Goal: Information Seeking & Learning: Learn about a topic

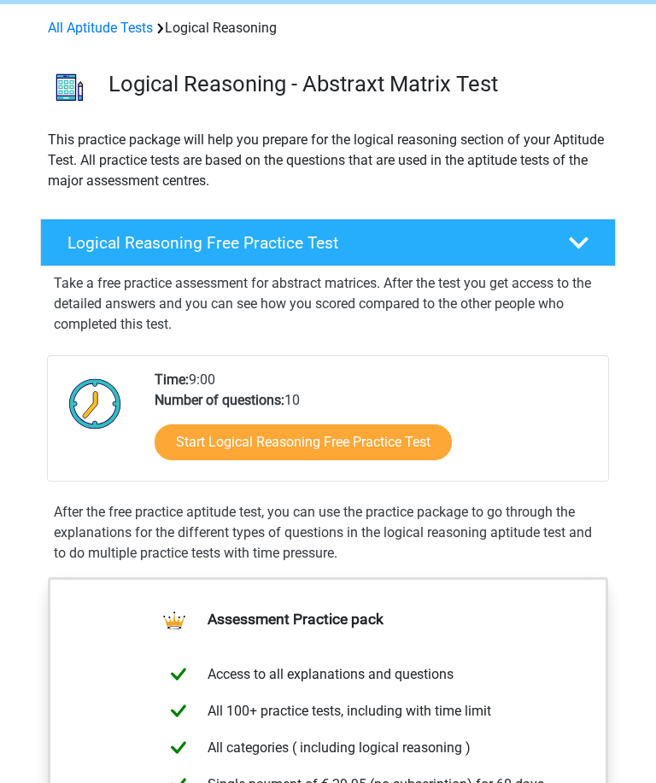
scroll to position [67, 0]
click at [578, 244] on polygon at bounding box center [579, 244] width 20 height 12
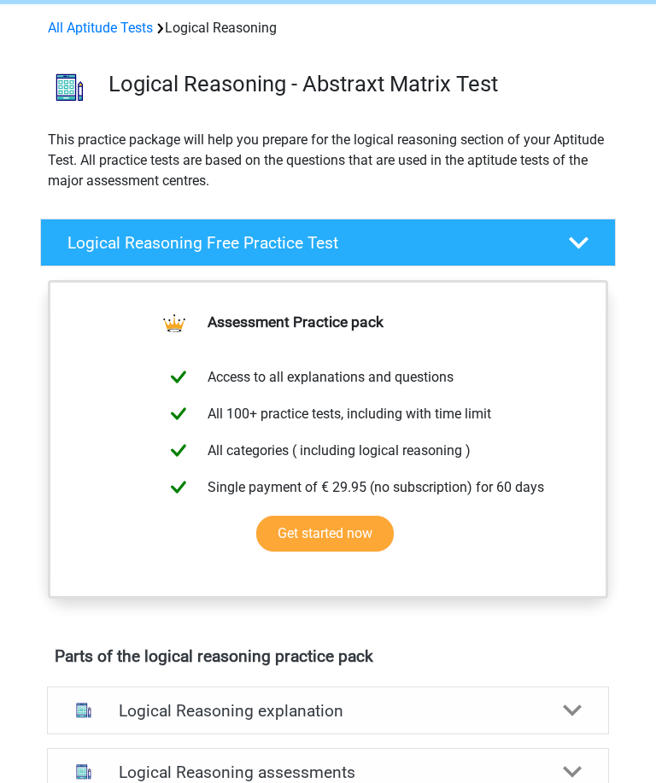
scroll to position [67, 0]
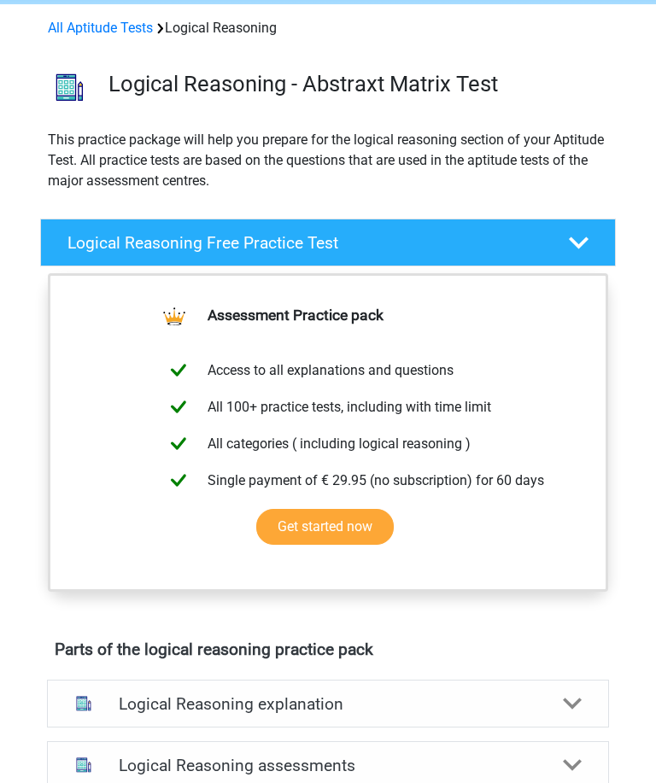
click at [583, 244] on polygon at bounding box center [579, 243] width 20 height 12
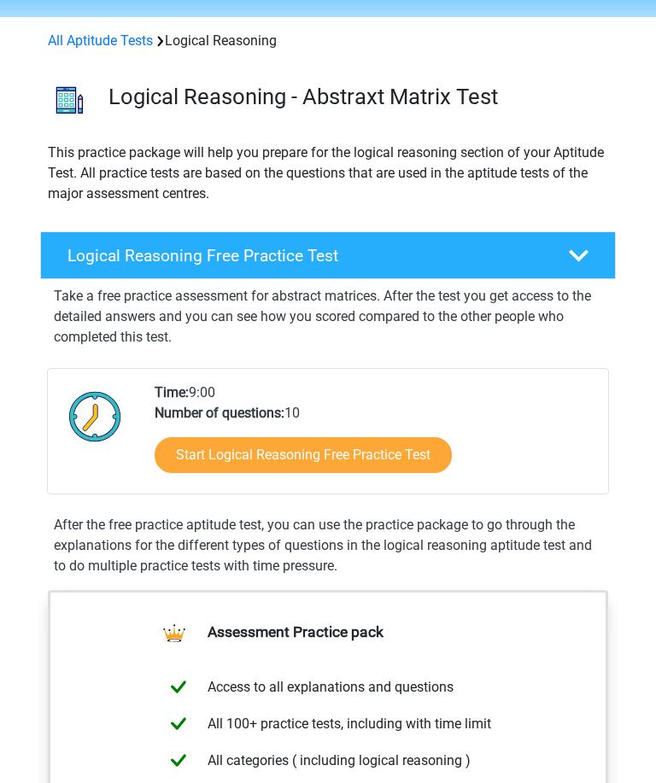
scroll to position [52, 0]
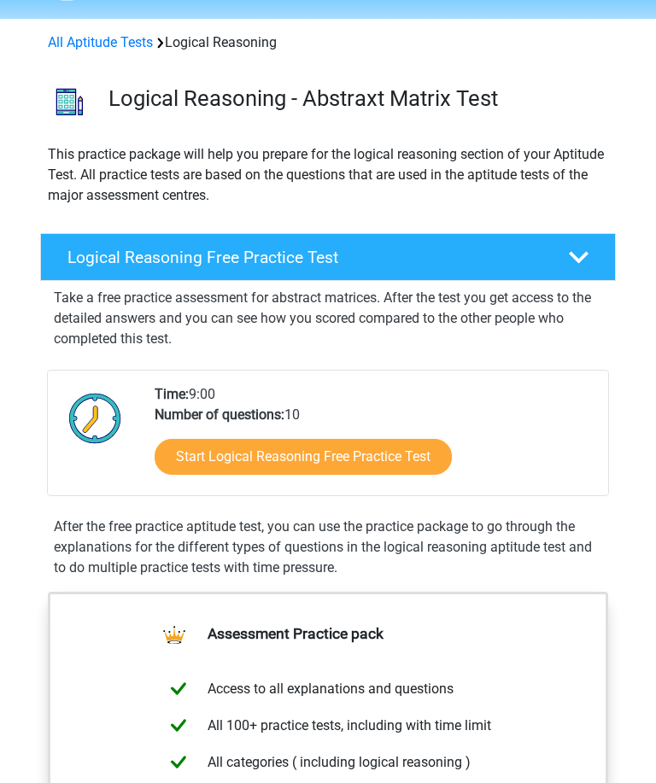
click at [411, 462] on link "Start Logical Reasoning Free Practice Test" at bounding box center [303, 458] width 297 height 36
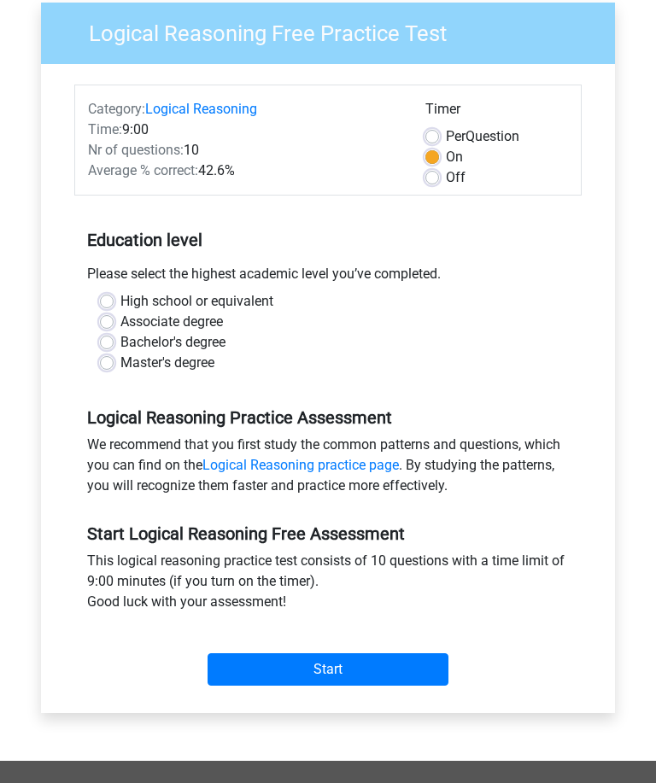
scroll to position [138, 0]
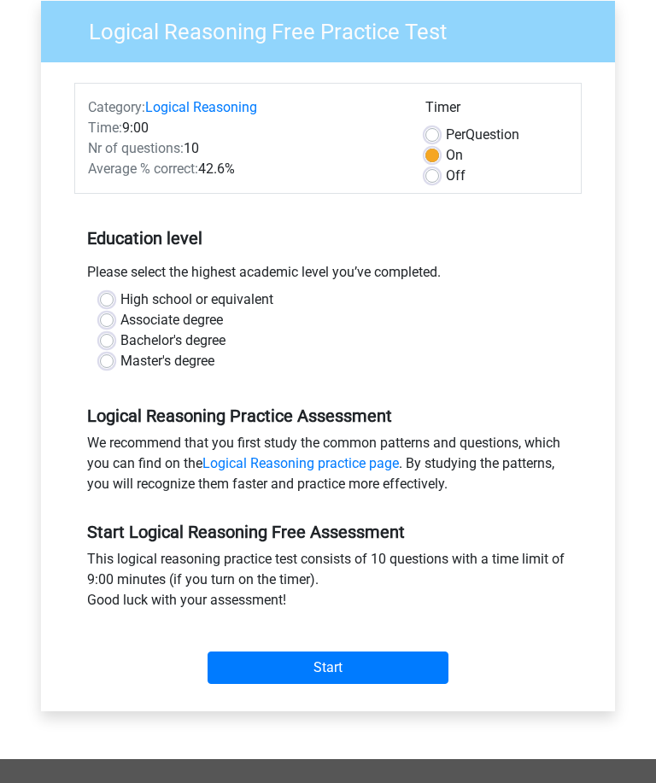
click at [120, 367] on label "Master's degree" at bounding box center [167, 362] width 94 height 21
click at [107, 367] on input "Master's degree" at bounding box center [107, 360] width 14 height 17
radio input "true"
click at [445, 657] on input "Start" at bounding box center [328, 669] width 241 height 32
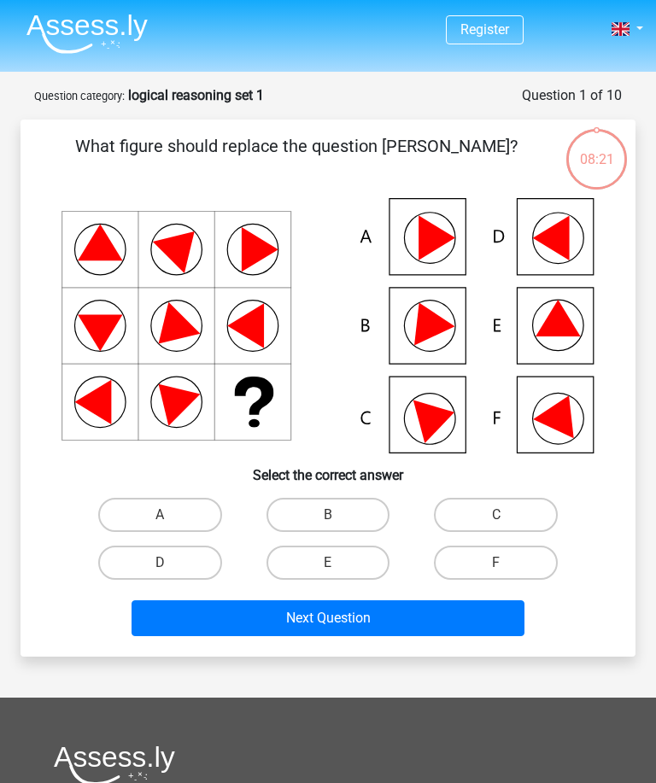
click at [437, 426] on icon at bounding box center [436, 417] width 47 height 53
click at [509, 517] on label "C" at bounding box center [496, 515] width 124 height 34
click at [507, 517] on input "C" at bounding box center [501, 520] width 11 height 11
radio input "true"
click at [388, 625] on button "Next Question" at bounding box center [328, 619] width 392 height 36
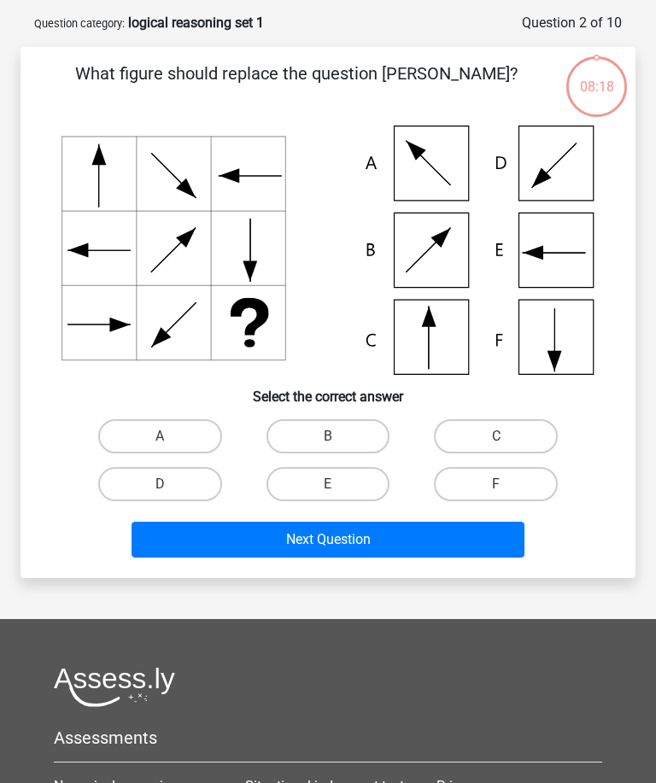
scroll to position [85, 0]
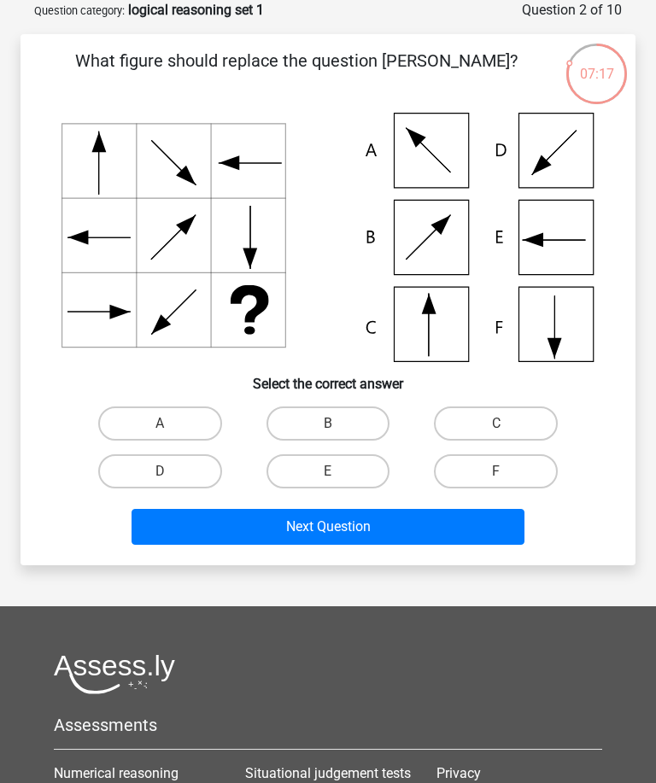
click at [554, 225] on icon at bounding box center [328, 237] width 533 height 249
click at [354, 472] on label "E" at bounding box center [329, 472] width 124 height 34
click at [339, 472] on input "E" at bounding box center [333, 477] width 11 height 11
radio input "true"
click at [385, 527] on button "Next Question" at bounding box center [328, 527] width 392 height 36
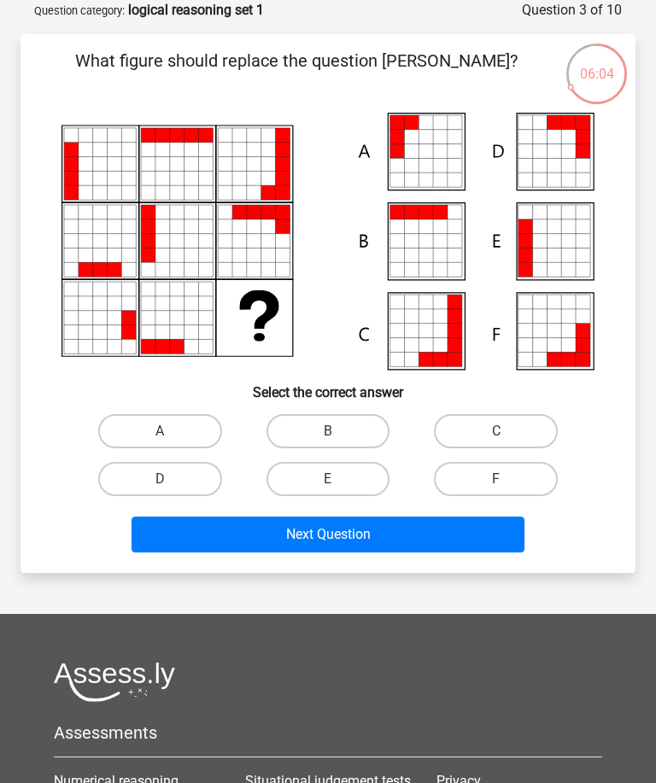
click at [422, 142] on icon at bounding box center [426, 137] width 15 height 15
click at [168, 433] on input "A" at bounding box center [165, 436] width 11 height 11
radio input "true"
click at [338, 537] on button "Next Question" at bounding box center [328, 535] width 392 height 36
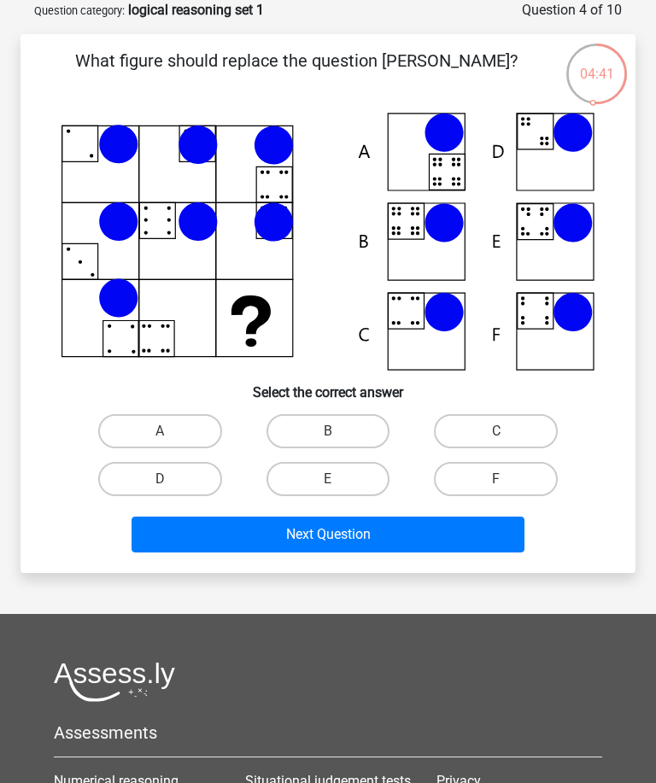
click at [562, 244] on icon at bounding box center [328, 242] width 533 height 258
click at [347, 485] on label "E" at bounding box center [329, 479] width 124 height 34
click at [339, 485] on input "E" at bounding box center [333, 484] width 11 height 11
radio input "true"
click at [389, 543] on button "Next Question" at bounding box center [328, 535] width 392 height 36
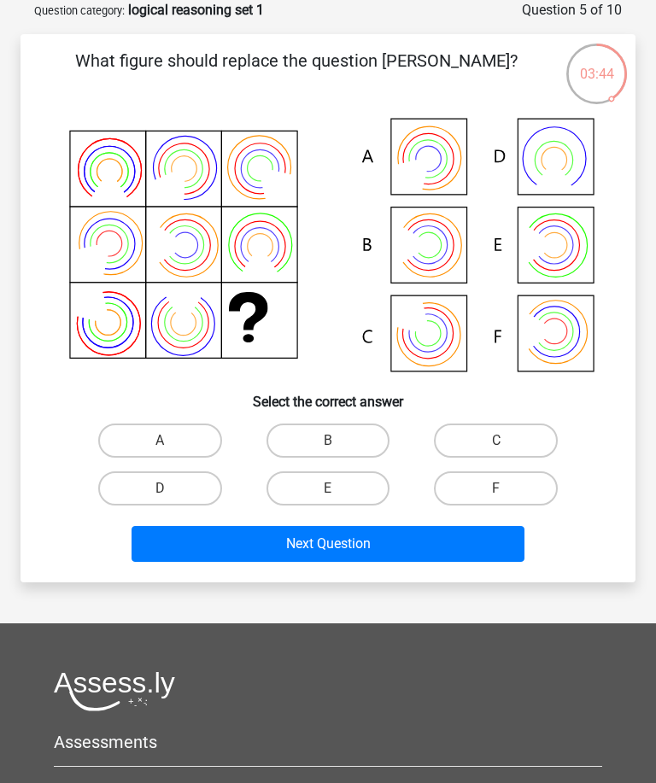
click at [431, 172] on icon at bounding box center [429, 159] width 36 height 36
click at [186, 441] on label "A" at bounding box center [160, 441] width 124 height 34
click at [171, 441] on input "A" at bounding box center [165, 446] width 11 height 11
radio input "true"
click at [324, 538] on button "Next Question" at bounding box center [328, 544] width 392 height 36
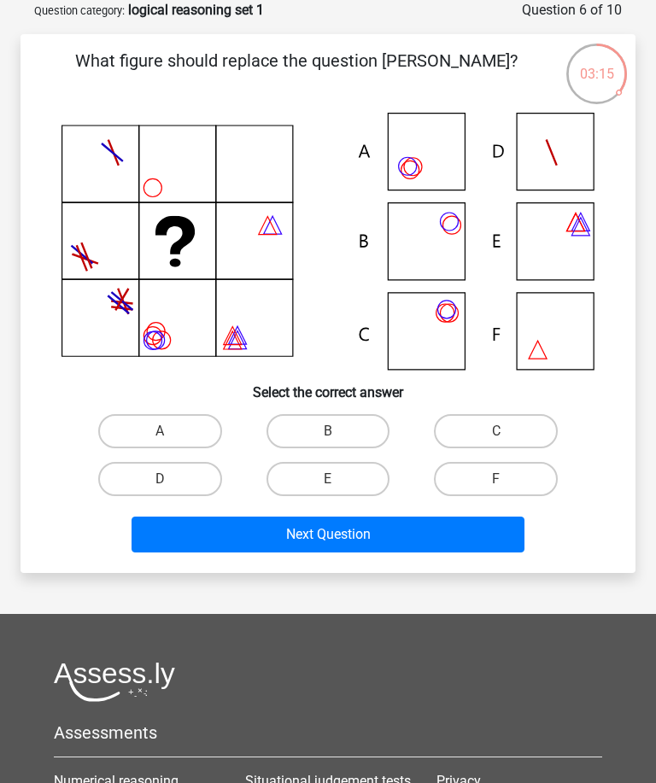
click at [175, 433] on label "A" at bounding box center [160, 431] width 124 height 34
click at [171, 433] on input "A" at bounding box center [165, 436] width 11 height 11
radio input "true"
click at [267, 543] on button "Next Question" at bounding box center [328, 535] width 392 height 36
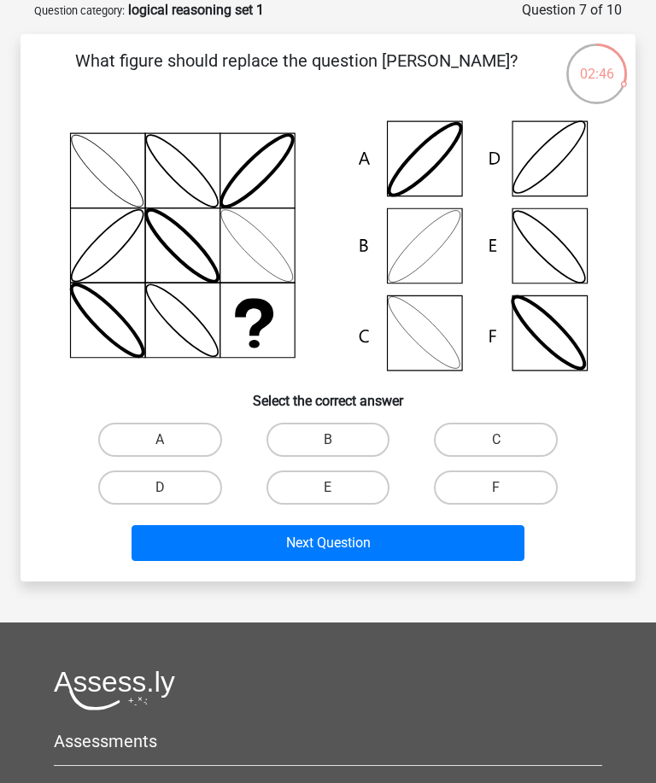
click at [363, 437] on label "B" at bounding box center [329, 440] width 124 height 34
click at [339, 440] on input "B" at bounding box center [333, 445] width 11 height 11
radio input "true"
click at [369, 554] on button "Next Question" at bounding box center [328, 543] width 392 height 36
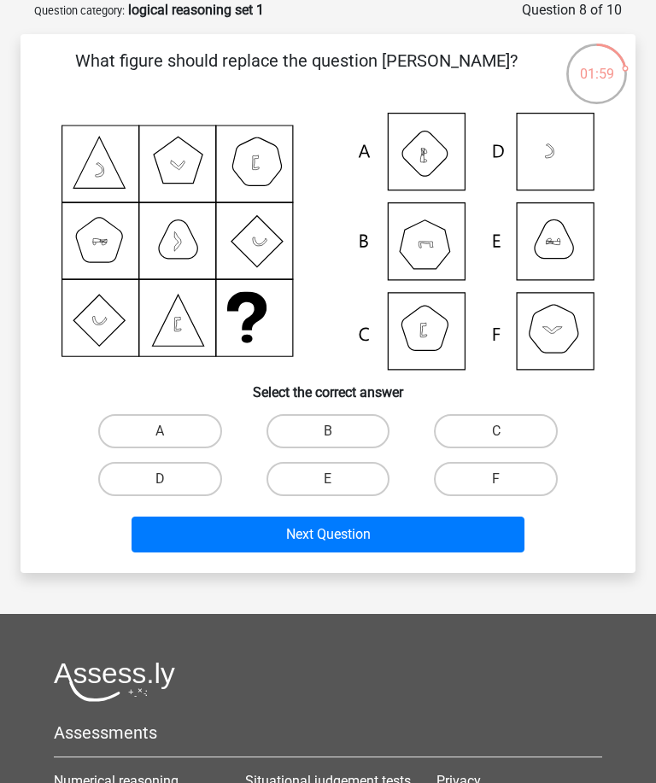
click at [500, 478] on label "F" at bounding box center [496, 479] width 124 height 34
click at [500, 479] on input "F" at bounding box center [501, 484] width 11 height 11
radio input "true"
click at [409, 538] on button "Next Question" at bounding box center [328, 535] width 392 height 36
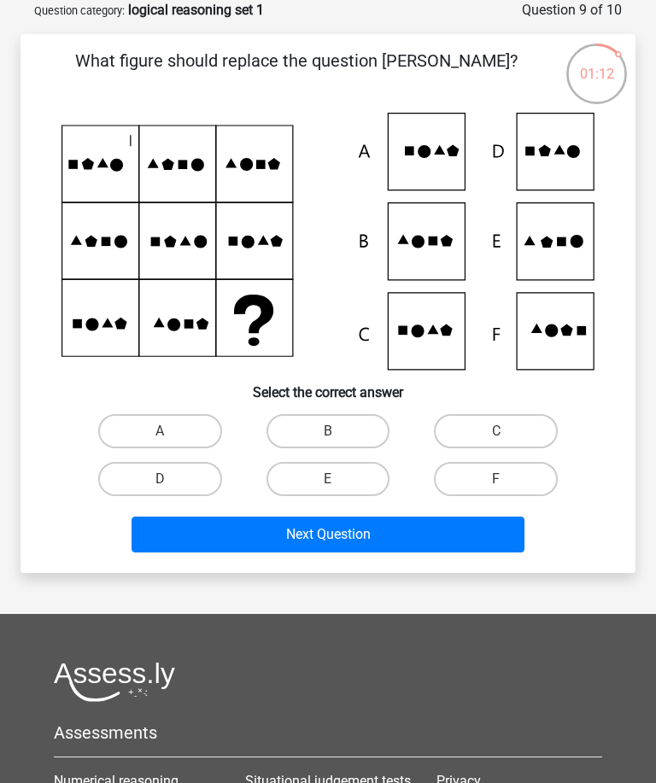
click at [355, 478] on label "E" at bounding box center [329, 479] width 124 height 34
click at [339, 479] on input "E" at bounding box center [333, 484] width 11 height 11
radio input "true"
click at [365, 538] on button "Next Question" at bounding box center [328, 535] width 392 height 36
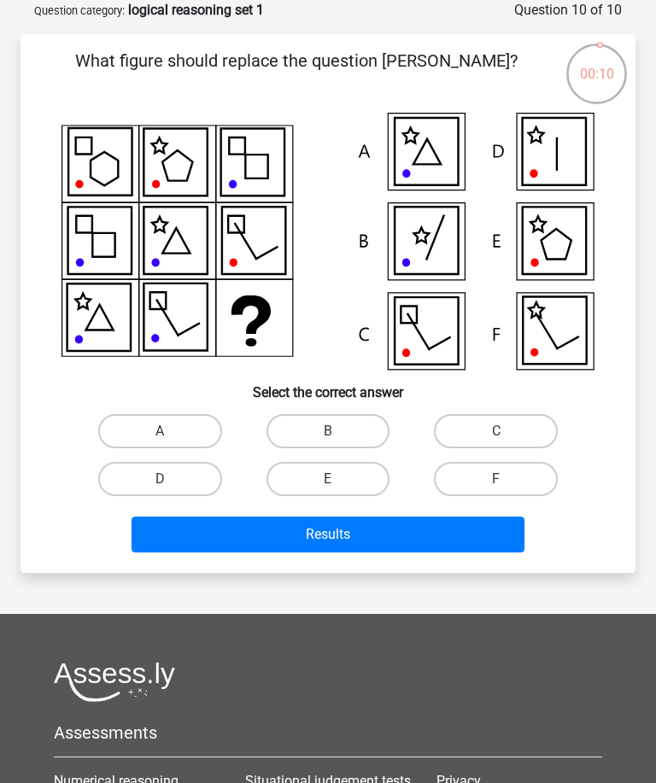
click at [439, 333] on icon at bounding box center [426, 330] width 63 height 67
click at [493, 433] on label "C" at bounding box center [496, 431] width 124 height 34
click at [496, 433] on input "C" at bounding box center [501, 436] width 11 height 11
radio input "true"
click at [418, 537] on button "Results" at bounding box center [328, 535] width 392 height 36
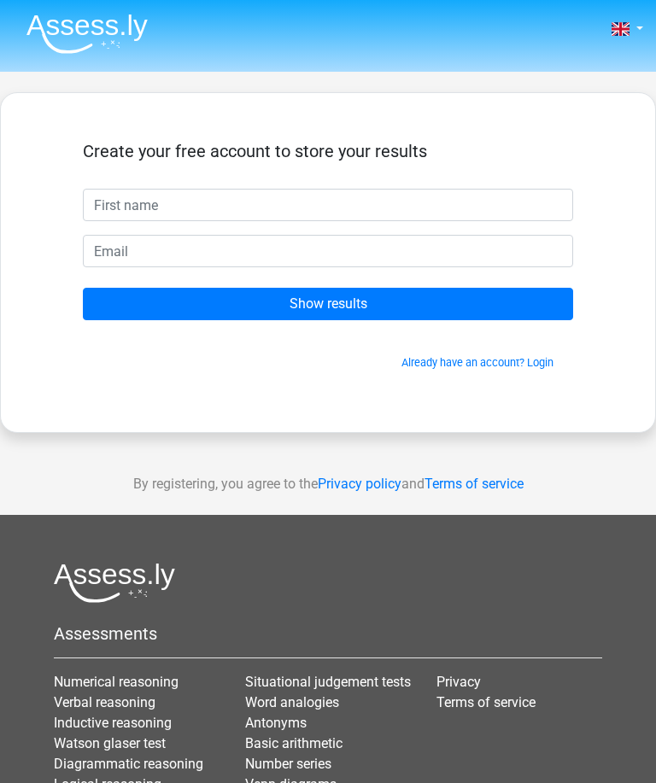
click at [350, 290] on input "Show results" at bounding box center [328, 304] width 490 height 32
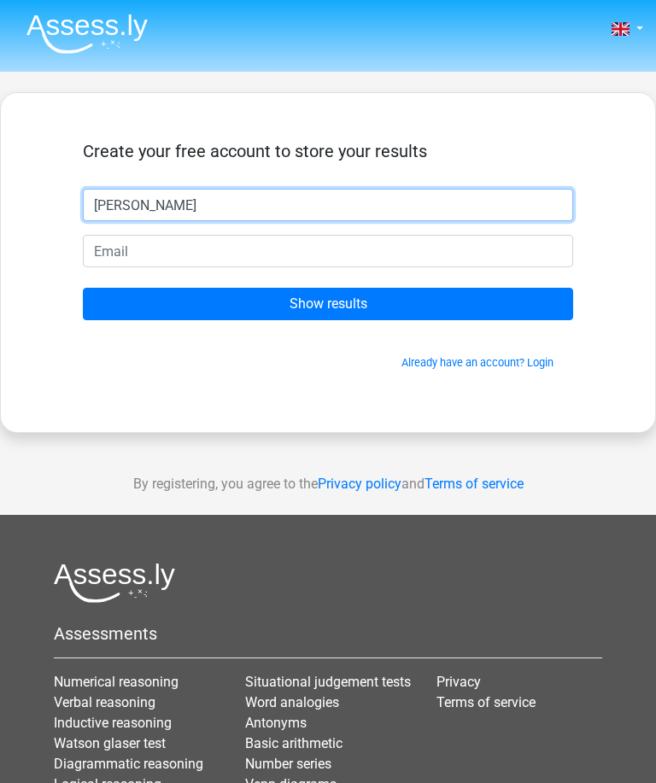
type input "[PERSON_NAME]"
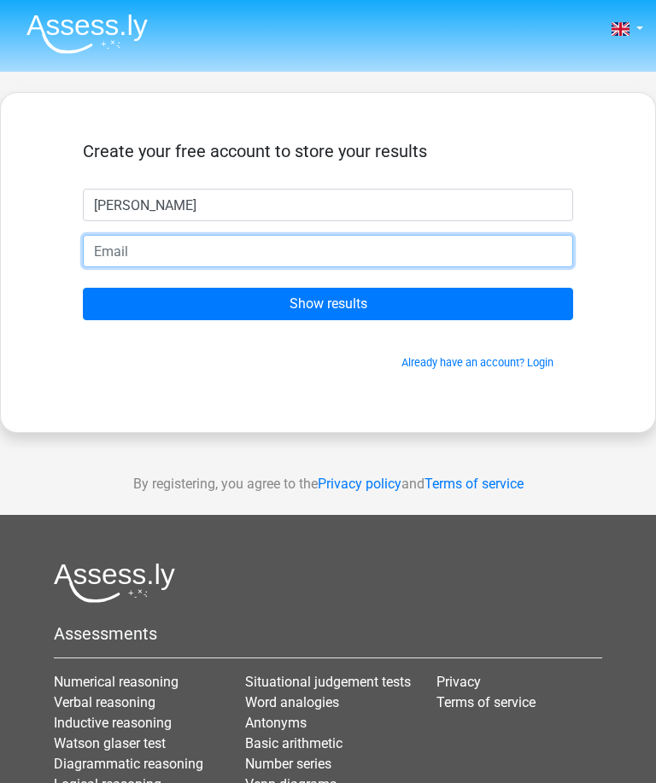
click at [179, 244] on input "email" at bounding box center [328, 251] width 490 height 32
type input "[EMAIL_ADDRESS][DOMAIN_NAME]"
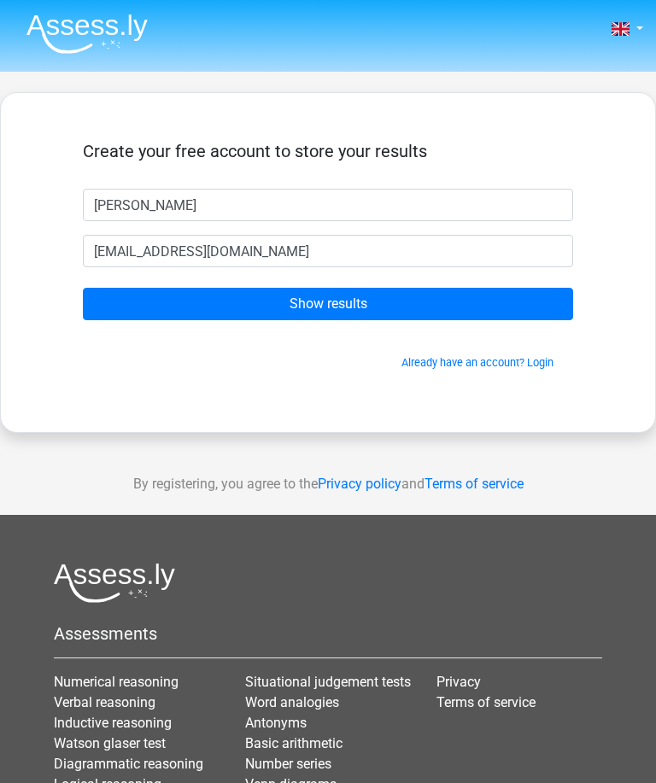
click at [353, 310] on input "Show results" at bounding box center [328, 304] width 490 height 32
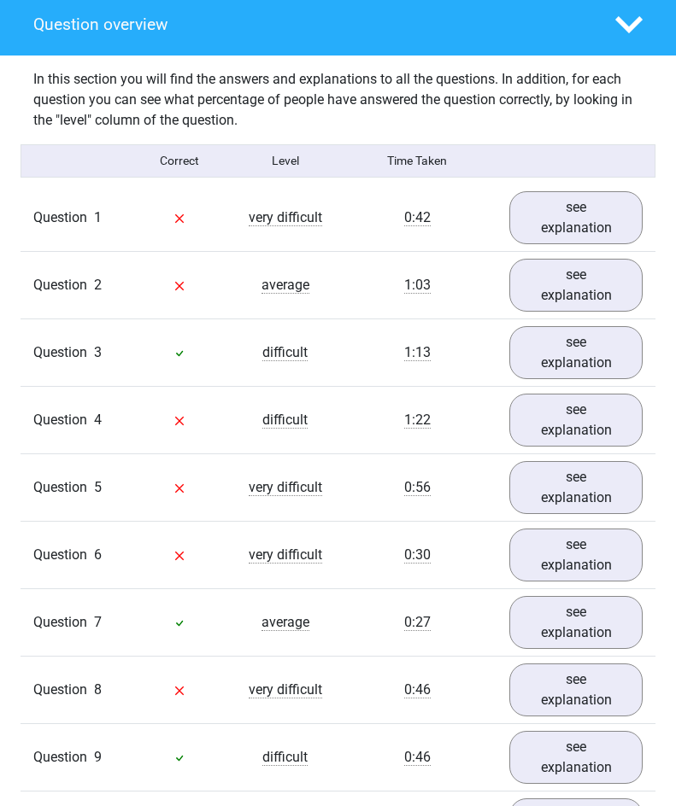
scroll to position [1287, 0]
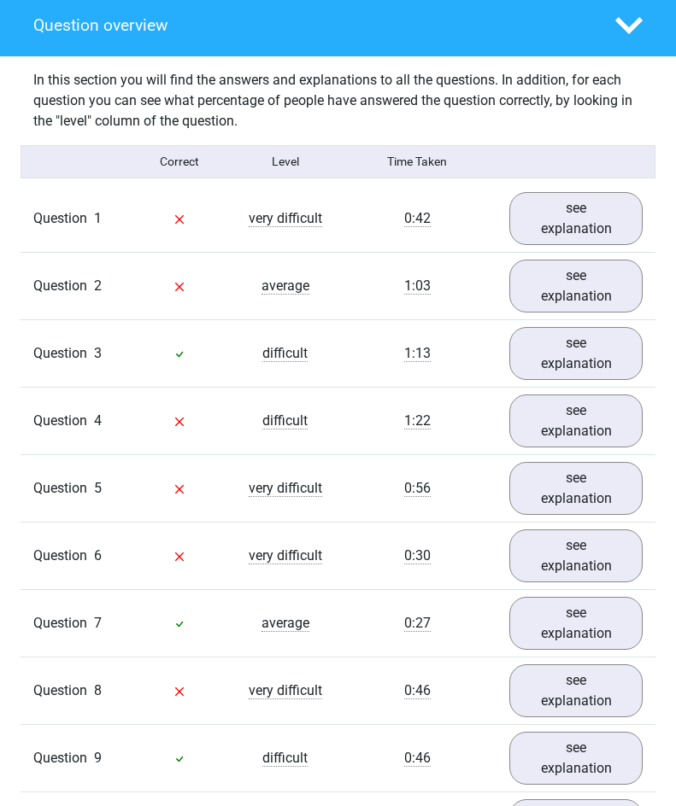
click at [616, 223] on link "see explanation" at bounding box center [575, 218] width 133 height 53
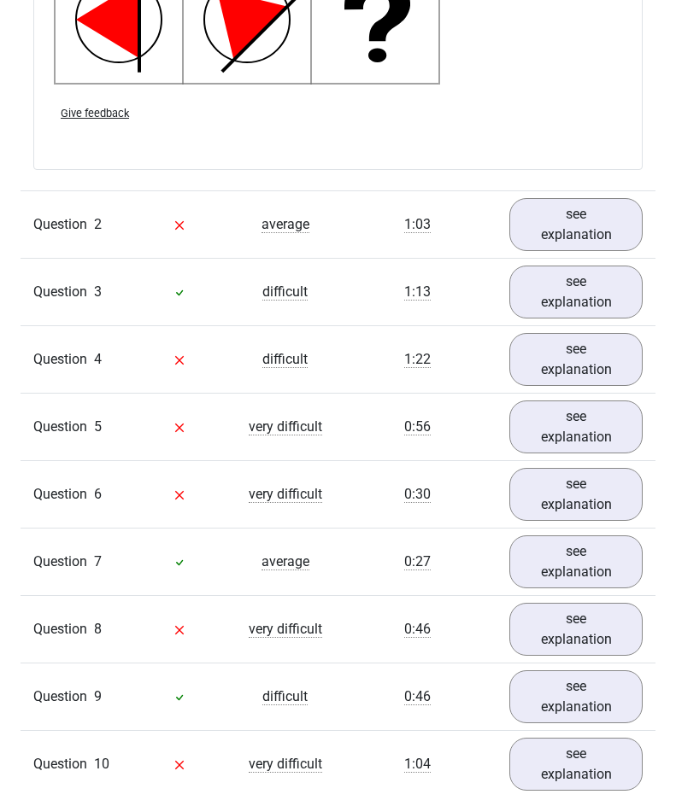
scroll to position [2441, 0]
click at [598, 369] on link "see explanation" at bounding box center [575, 359] width 133 height 53
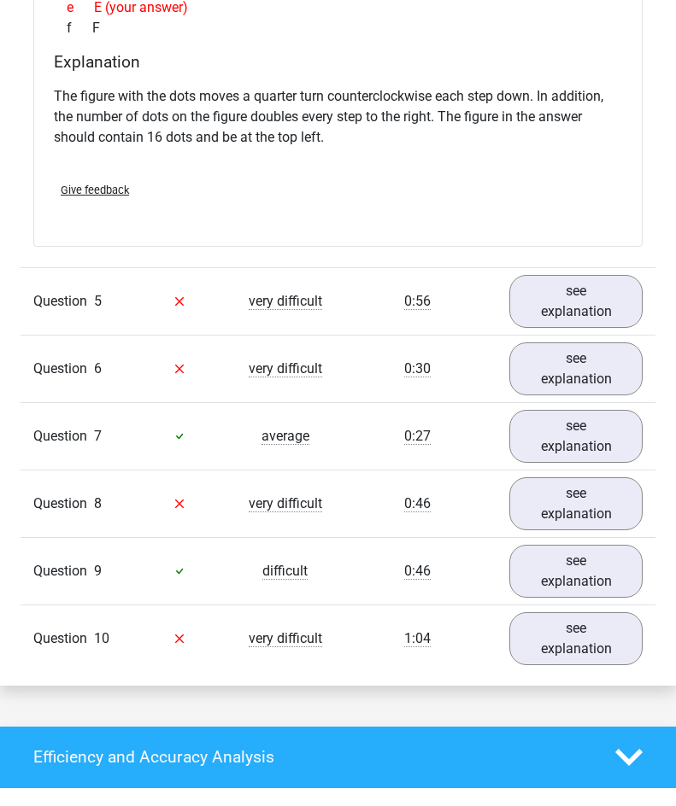
scroll to position [3254, 0]
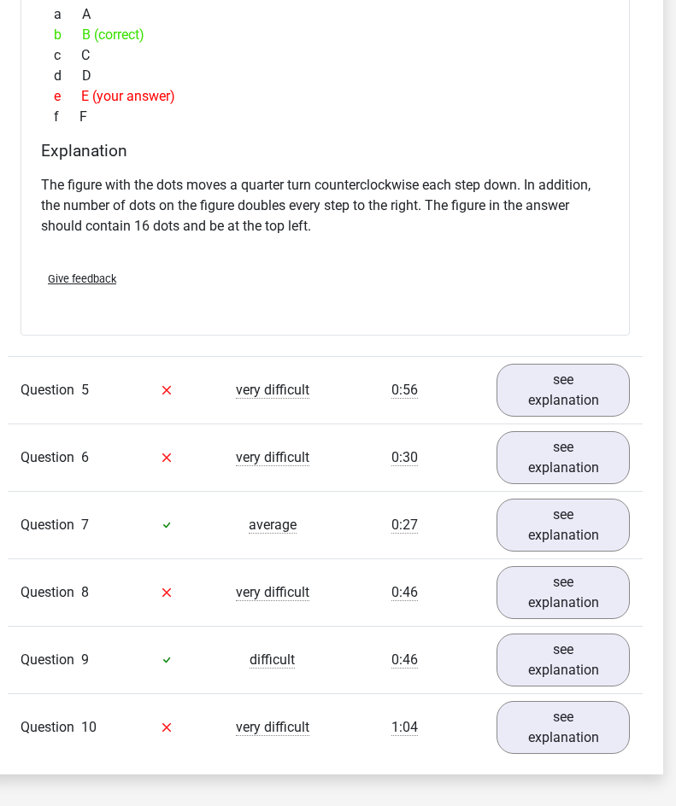
click at [578, 394] on link "see explanation" at bounding box center [562, 390] width 133 height 53
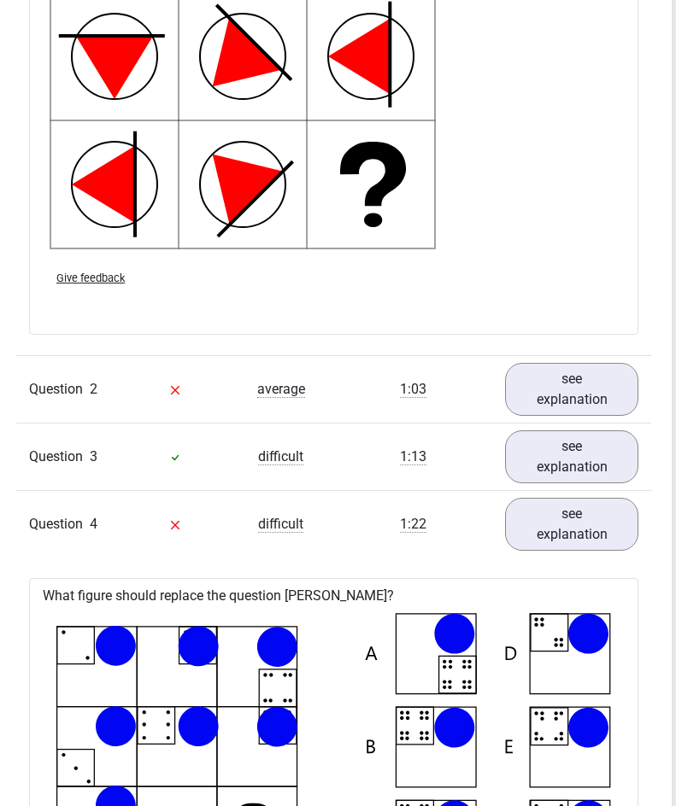
scroll to position [2254, 4]
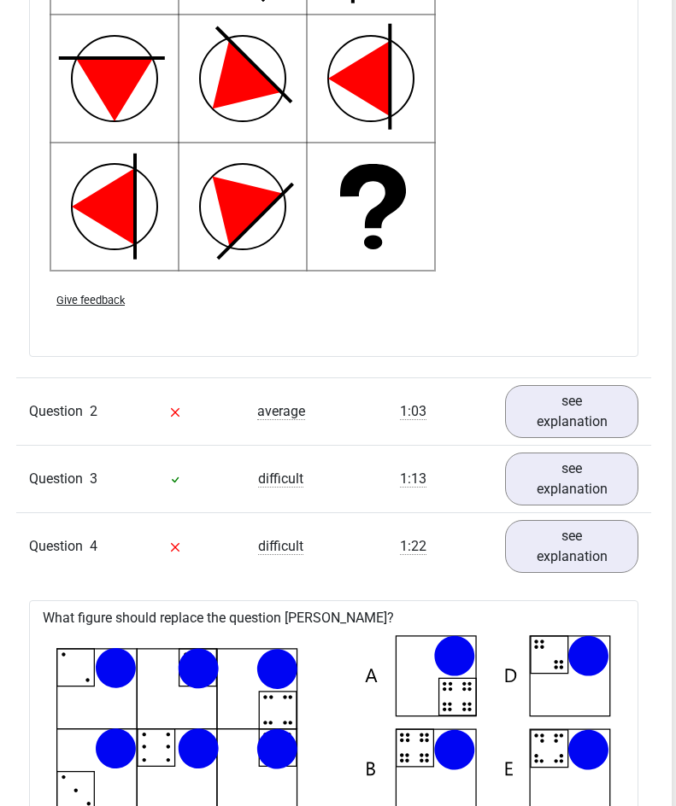
click at [593, 412] on link "see explanation" at bounding box center [571, 411] width 133 height 53
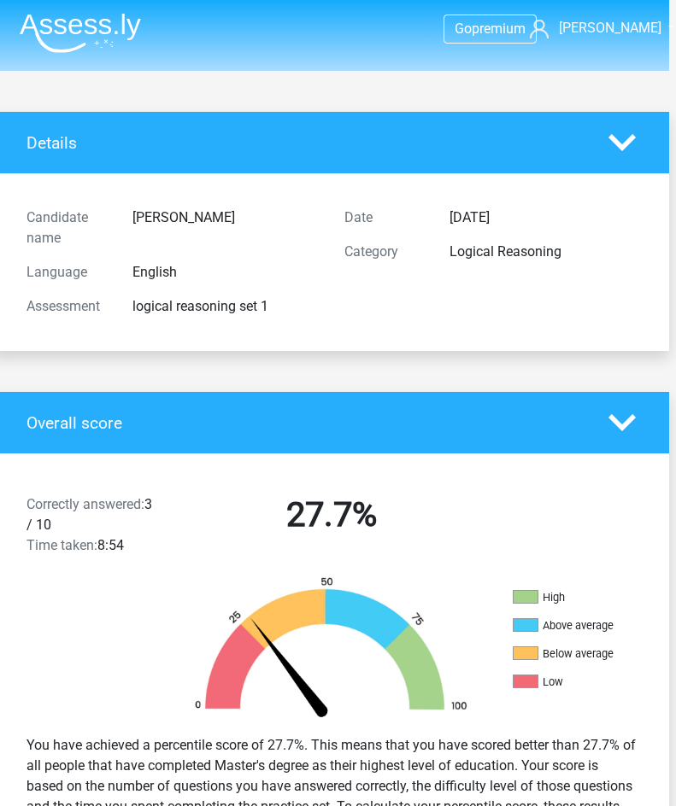
scroll to position [0, 7]
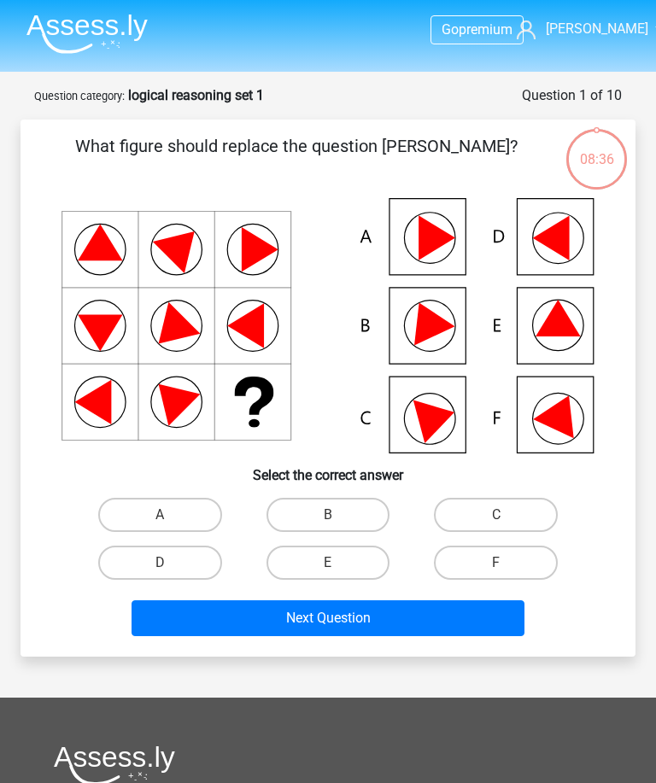
click at [355, 572] on label "E" at bounding box center [329, 563] width 124 height 34
click at [339, 572] on input "E" at bounding box center [333, 568] width 11 height 11
radio input "true"
click at [392, 625] on button "Next Question" at bounding box center [328, 619] width 392 height 36
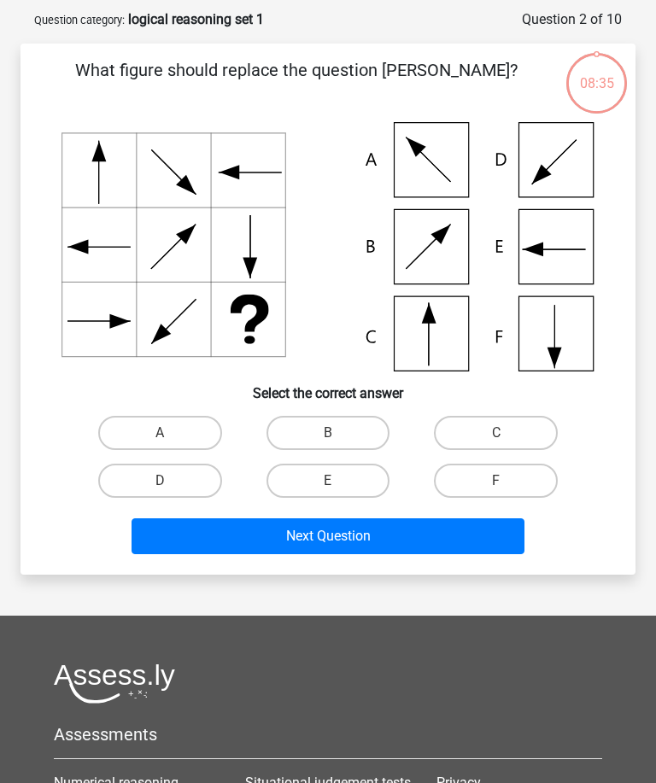
scroll to position [85, 0]
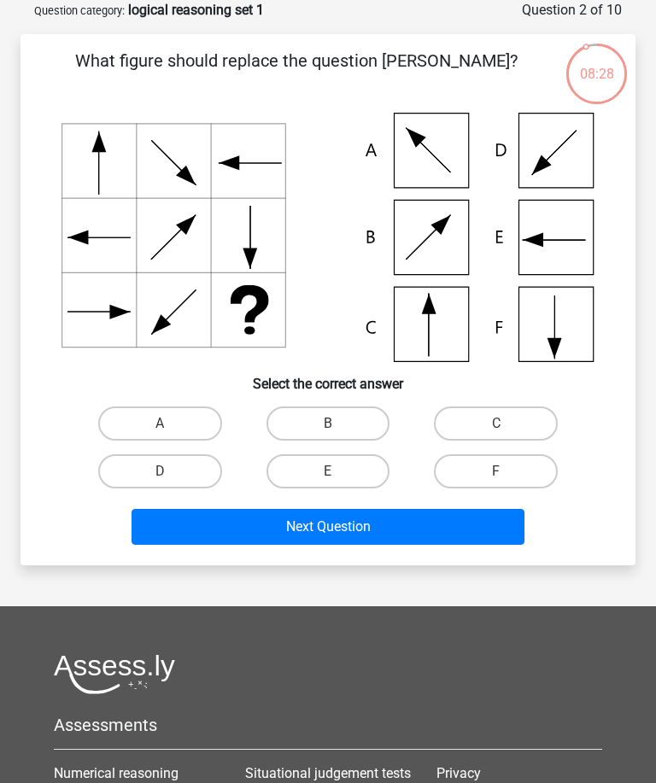
click at [444, 332] on icon at bounding box center [328, 237] width 533 height 249
click at [507, 421] on label "C" at bounding box center [496, 424] width 124 height 34
click at [507, 424] on input "C" at bounding box center [501, 429] width 11 height 11
radio input "true"
click at [402, 531] on button "Next Question" at bounding box center [328, 527] width 392 height 36
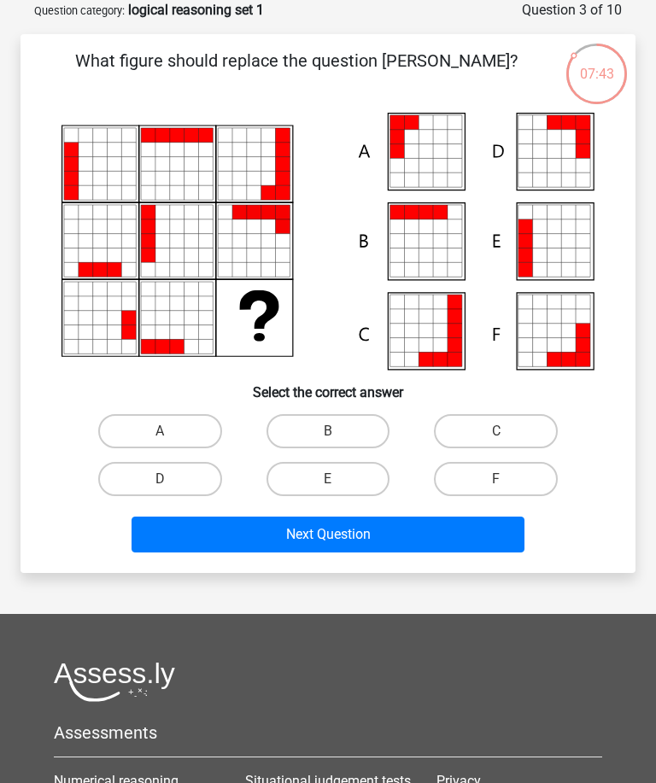
click at [181, 425] on label "A" at bounding box center [160, 431] width 124 height 34
click at [171, 431] on input "A" at bounding box center [165, 436] width 11 height 11
radio input "true"
click at [327, 539] on button "Next Question" at bounding box center [328, 535] width 392 height 36
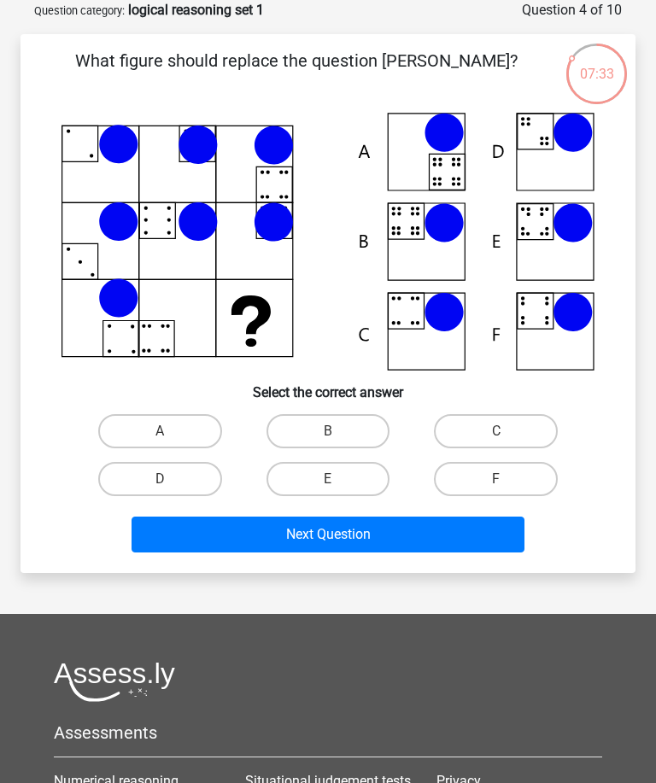
click at [335, 432] on input "B" at bounding box center [333, 436] width 11 height 11
radio input "true"
click at [368, 537] on button "Next Question" at bounding box center [328, 535] width 392 height 36
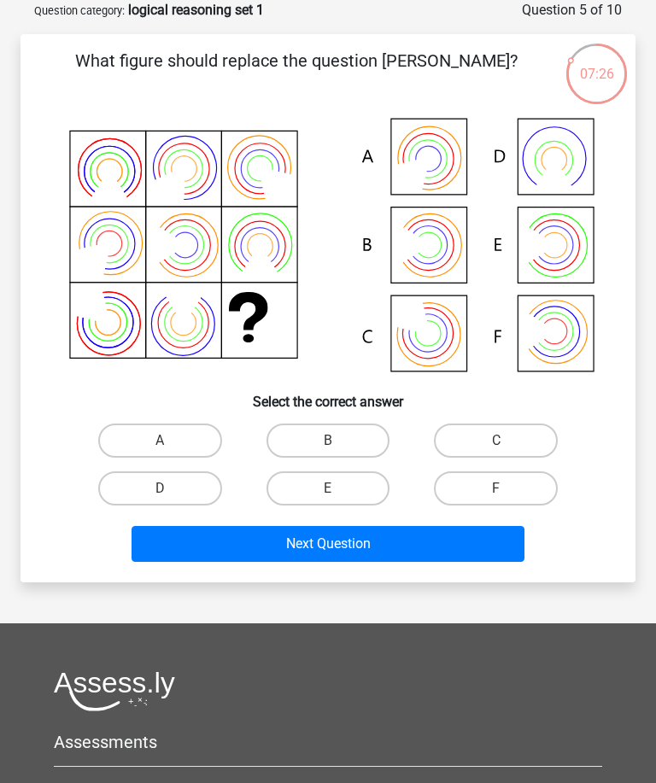
click at [355, 447] on label "B" at bounding box center [329, 441] width 124 height 34
click at [339, 447] on input "B" at bounding box center [333, 446] width 11 height 11
radio input "true"
click at [358, 548] on button "Next Question" at bounding box center [328, 544] width 392 height 36
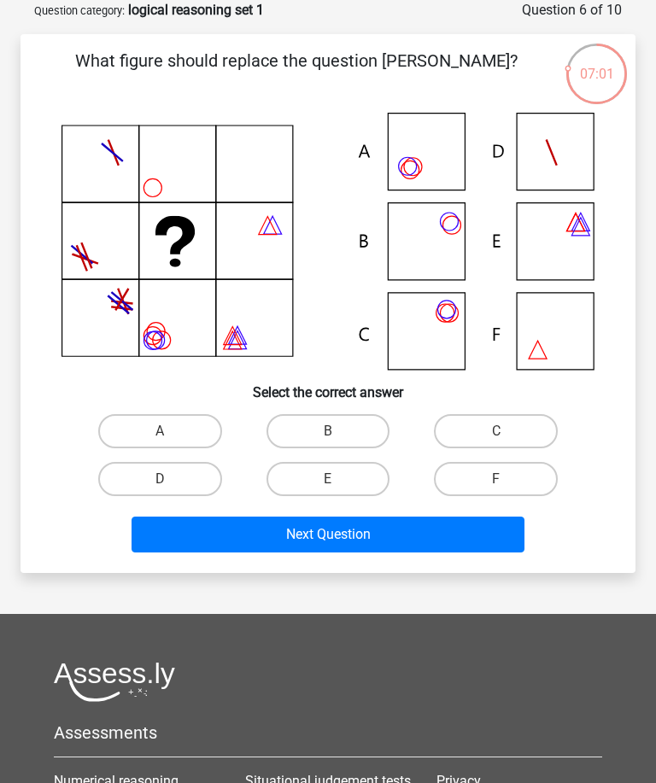
click at [428, 178] on icon at bounding box center [328, 241] width 533 height 257
click at [191, 423] on label "A" at bounding box center [160, 431] width 124 height 34
click at [171, 431] on input "A" at bounding box center [165, 436] width 11 height 11
radio input "true"
click at [330, 546] on button "Next Question" at bounding box center [328, 535] width 392 height 36
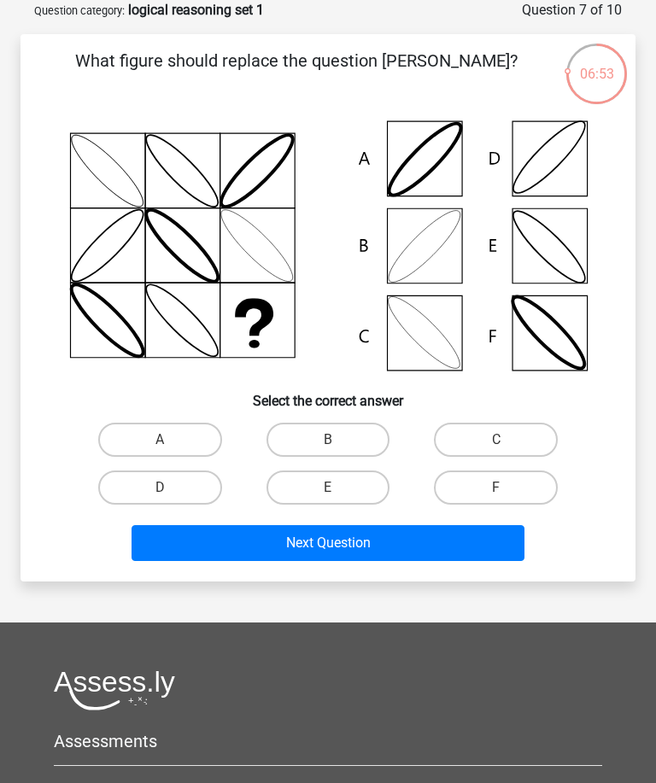
click at [367, 438] on label "B" at bounding box center [329, 440] width 124 height 34
click at [339, 440] on input "B" at bounding box center [333, 445] width 11 height 11
radio input "true"
click at [344, 551] on button "Next Question" at bounding box center [328, 543] width 392 height 36
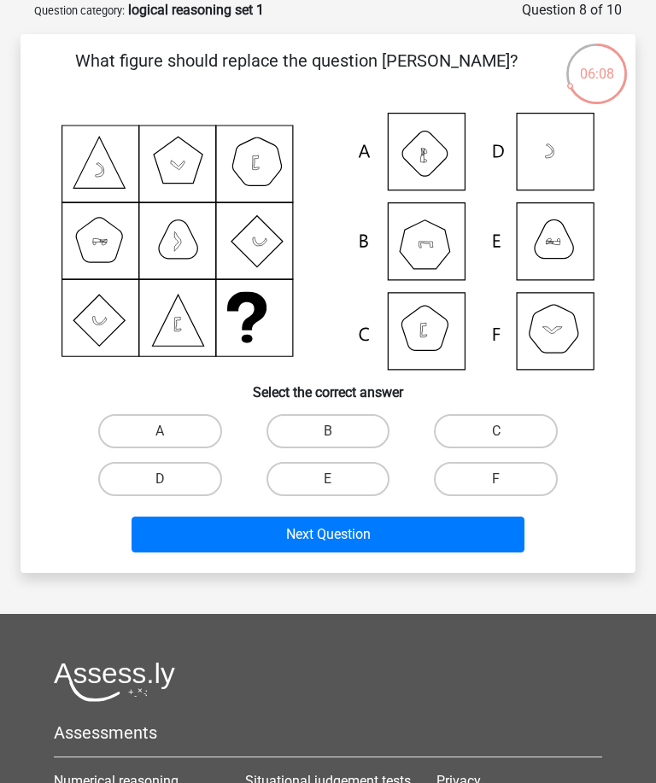
click at [359, 478] on label "E" at bounding box center [329, 479] width 124 height 34
click at [339, 479] on input "E" at bounding box center [333, 484] width 11 height 11
radio input "true"
click at [384, 537] on button "Next Question" at bounding box center [328, 535] width 392 height 36
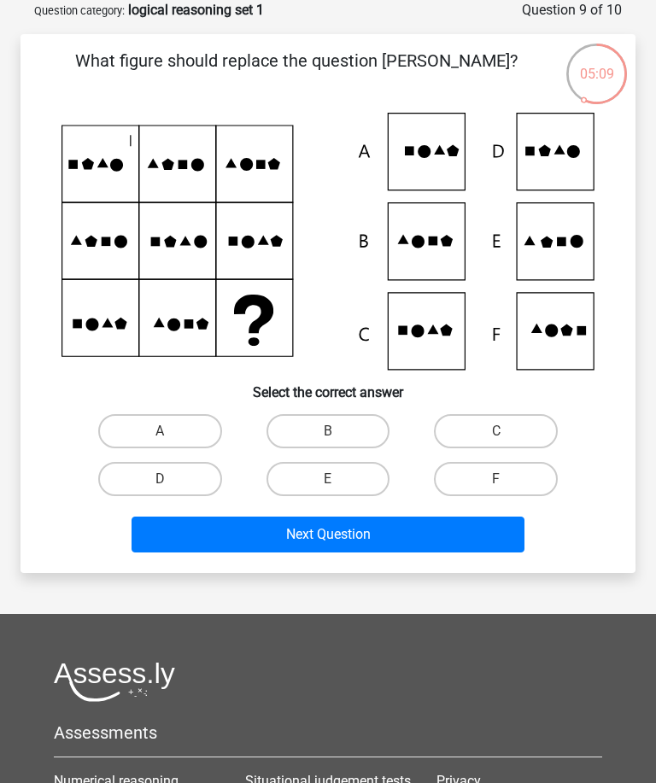
click at [355, 481] on label "E" at bounding box center [329, 479] width 124 height 34
click at [339, 481] on input "E" at bounding box center [333, 484] width 11 height 11
radio input "true"
click at [370, 540] on button "Next Question" at bounding box center [328, 535] width 392 height 36
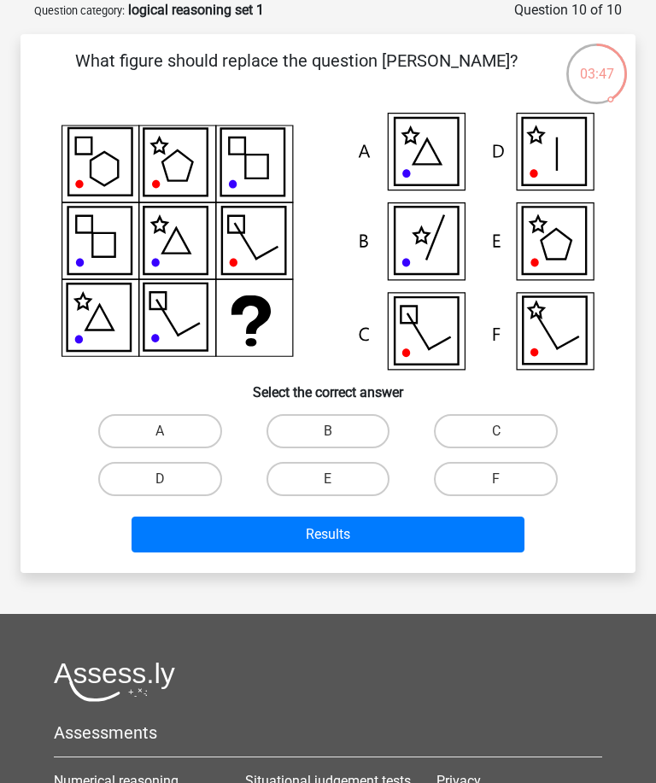
click at [500, 428] on label "C" at bounding box center [496, 431] width 124 height 34
click at [500, 431] on input "C" at bounding box center [501, 436] width 11 height 11
radio input "true"
click at [312, 540] on button "Results" at bounding box center [328, 535] width 392 height 36
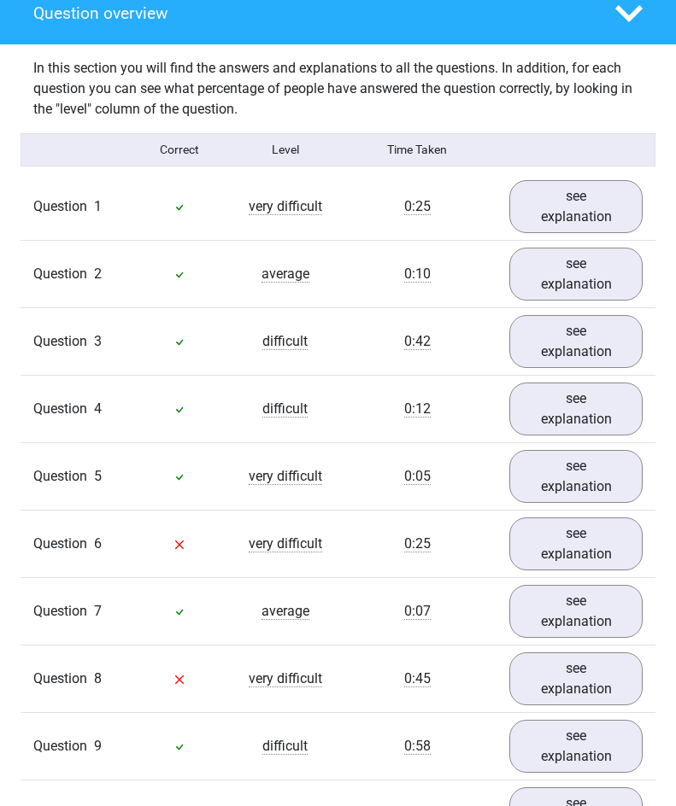
scroll to position [1304, 0]
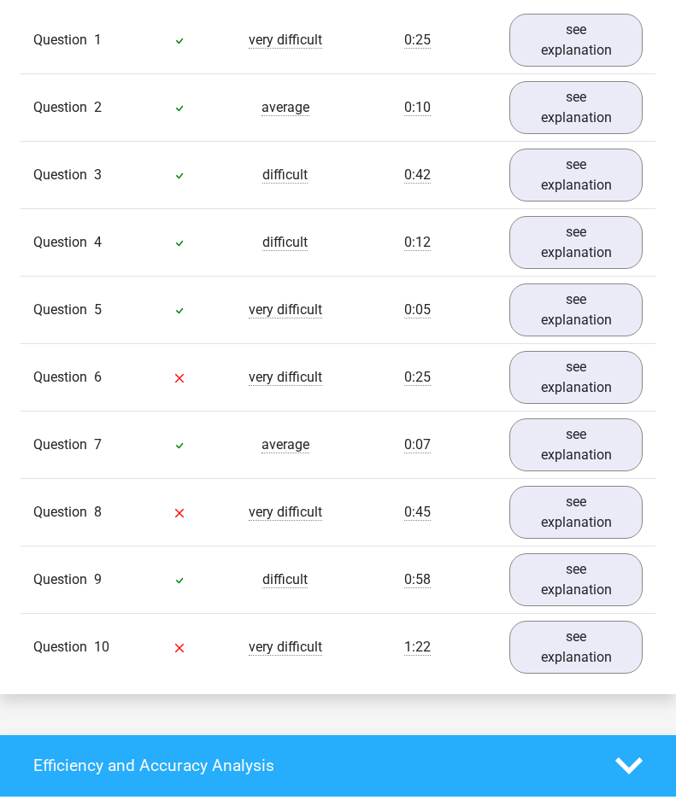
click at [605, 384] on link "see explanation" at bounding box center [575, 377] width 133 height 53
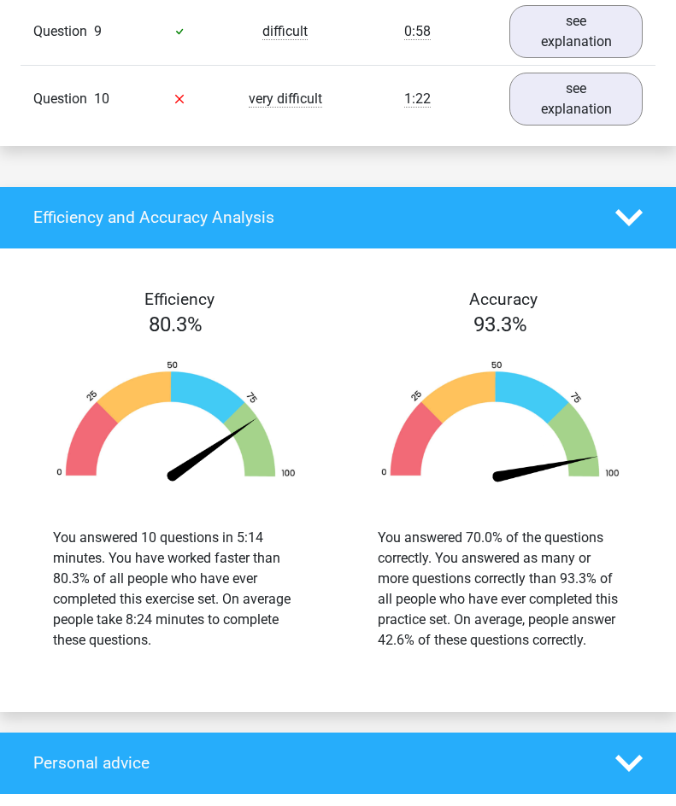
scroll to position [2711, 0]
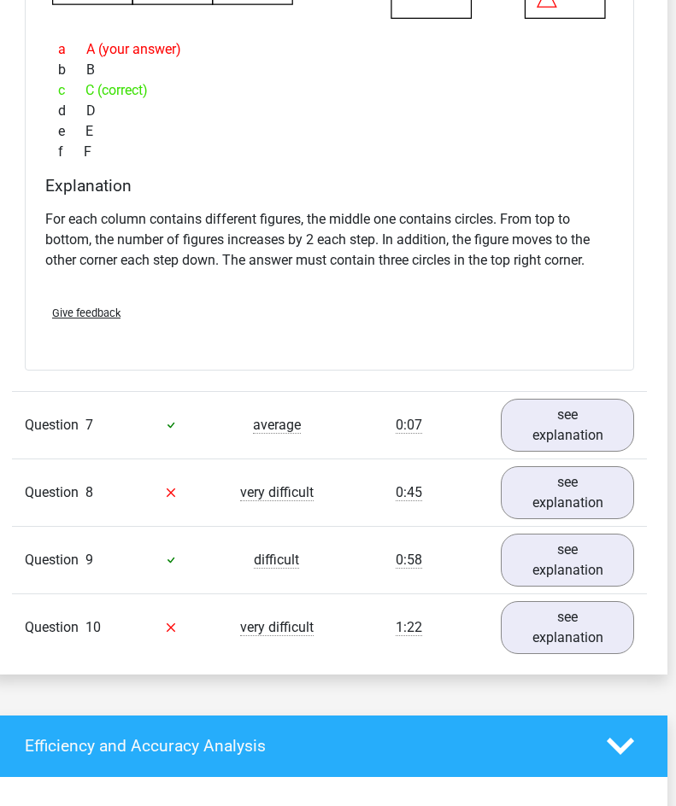
click at [593, 481] on link "see explanation" at bounding box center [567, 492] width 133 height 53
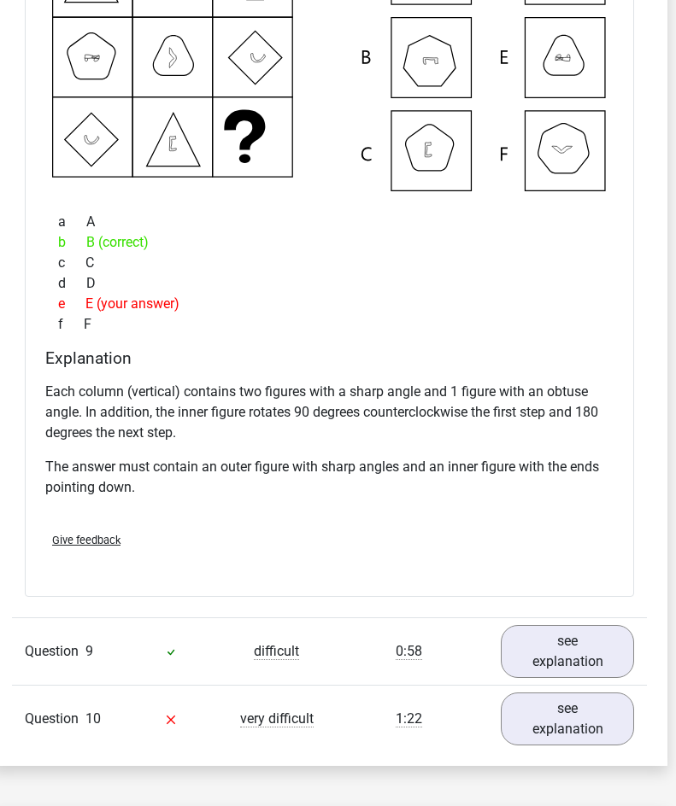
scroll to position [2823, 9]
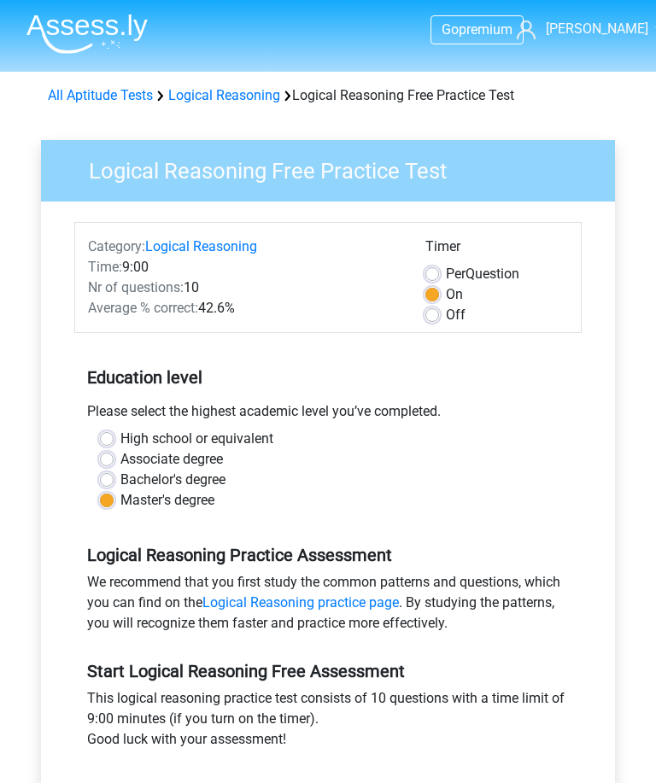
scroll to position [194, 0]
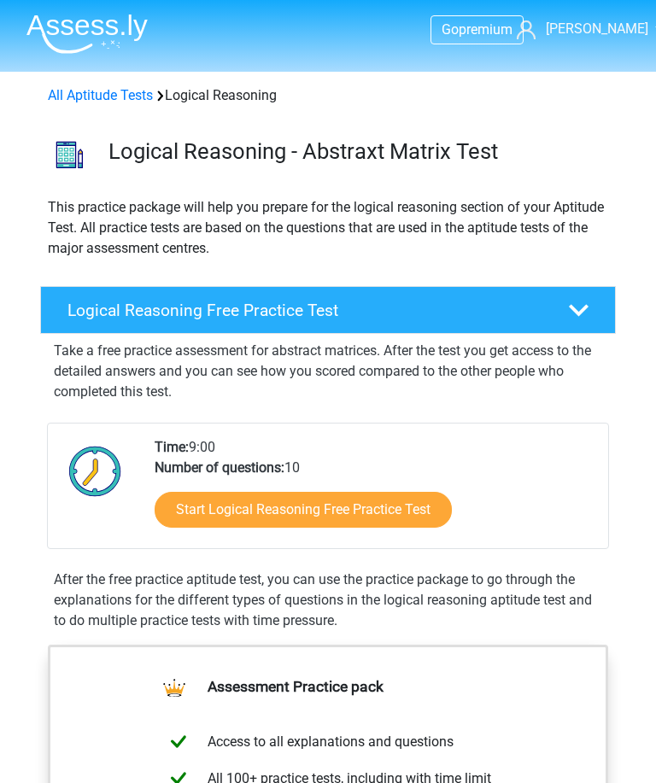
scroll to position [108, 0]
